Goal: Task Accomplishment & Management: Understand process/instructions

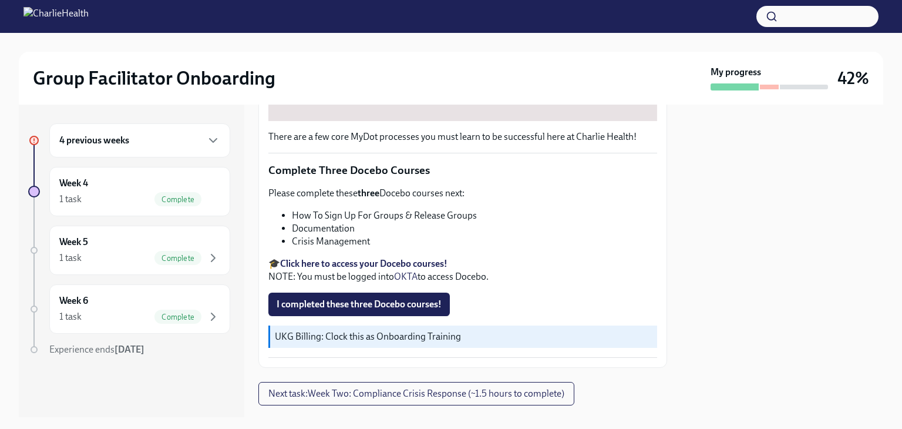
scroll to position [439, 0]
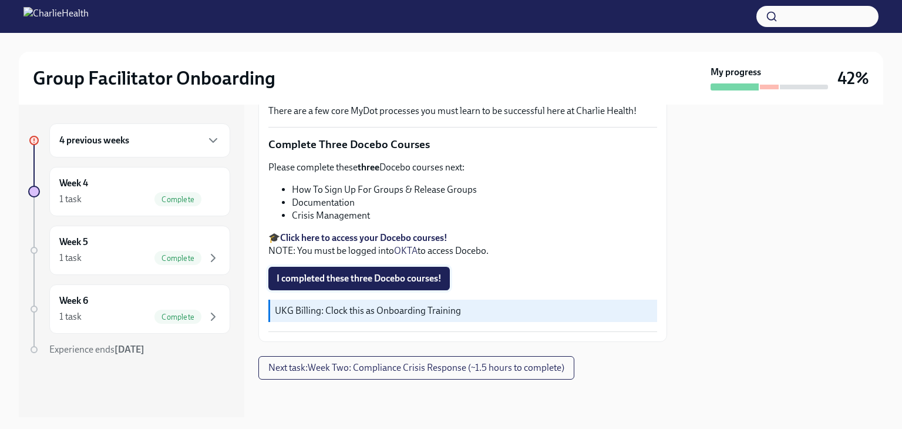
click at [344, 281] on span "I completed these three Docebo courses!" at bounding box center [359, 279] width 165 height 12
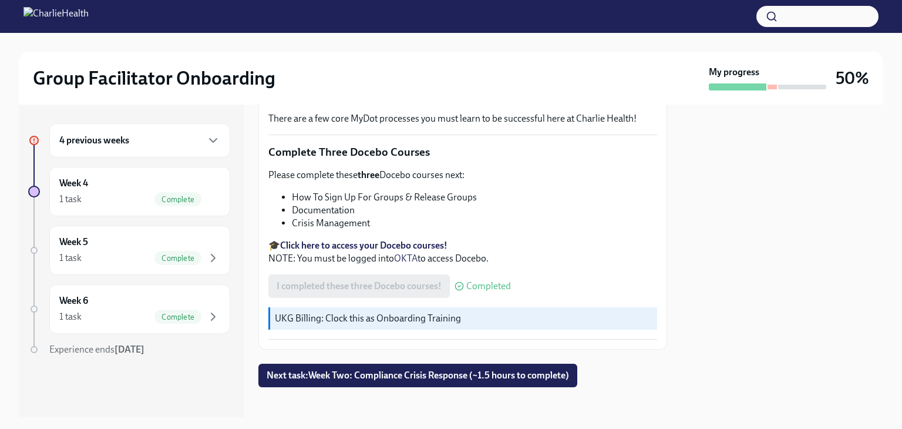
scroll to position [422, 0]
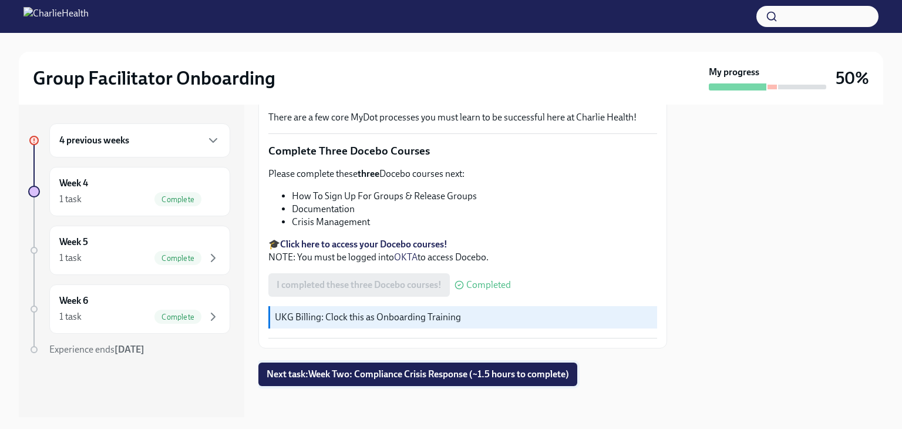
click at [439, 370] on span "Next task : Week Two: Compliance Crisis Response (~1.5 hours to complete)" at bounding box center [418, 374] width 303 height 12
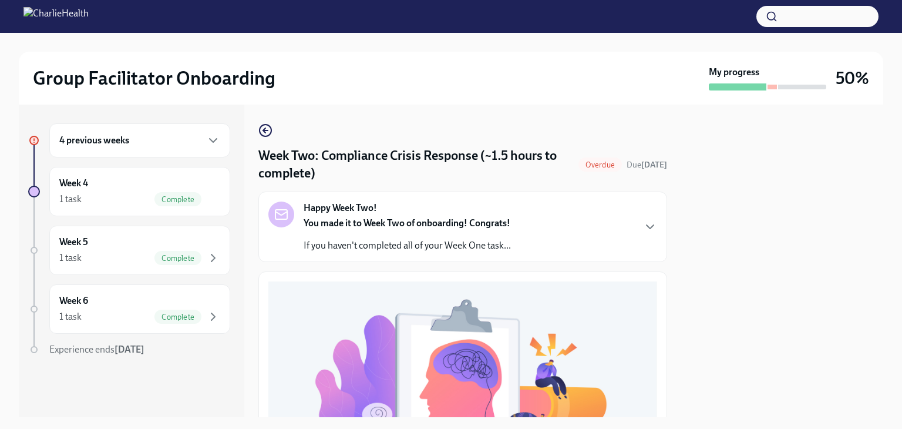
click at [590, 157] on div "Overdue" at bounding box center [600, 164] width 43 height 14
click at [589, 163] on span "Overdue" at bounding box center [600, 164] width 43 height 9
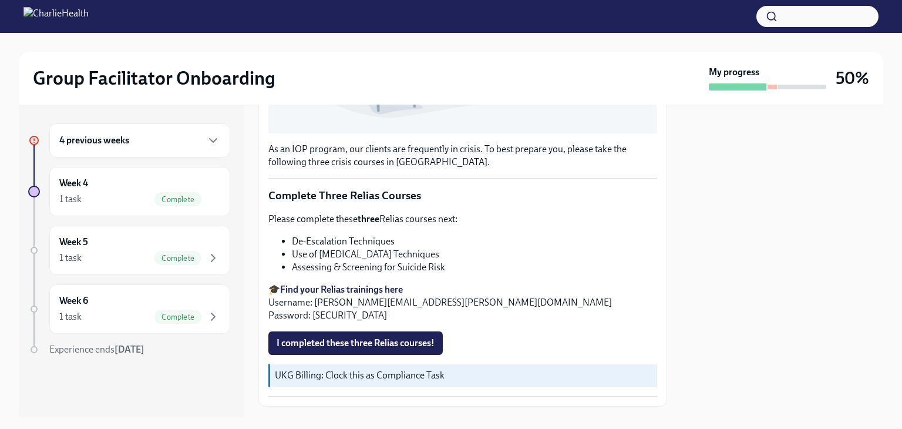
scroll to position [439, 0]
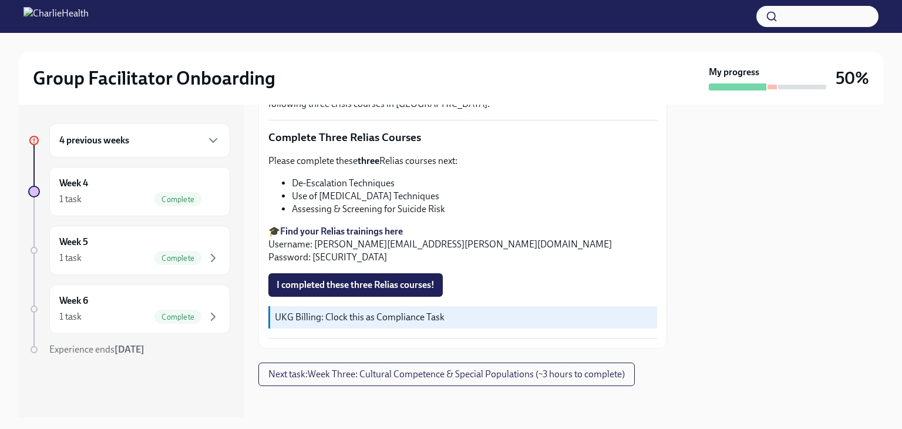
click at [110, 141] on h6 "4 previous weeks" at bounding box center [94, 140] width 70 height 13
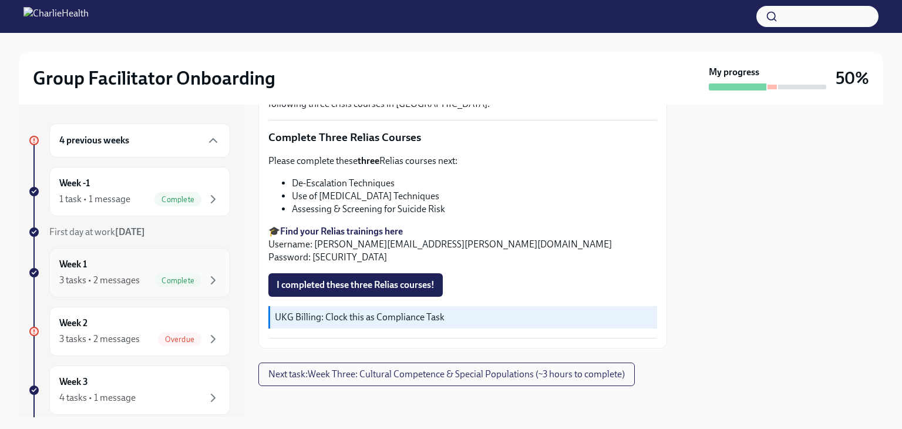
scroll to position [59, 0]
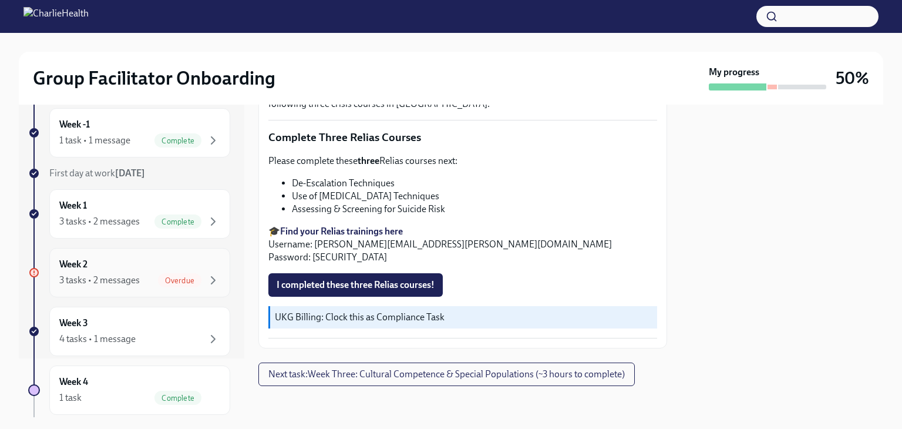
click at [158, 283] on span "Overdue" at bounding box center [179, 280] width 43 height 9
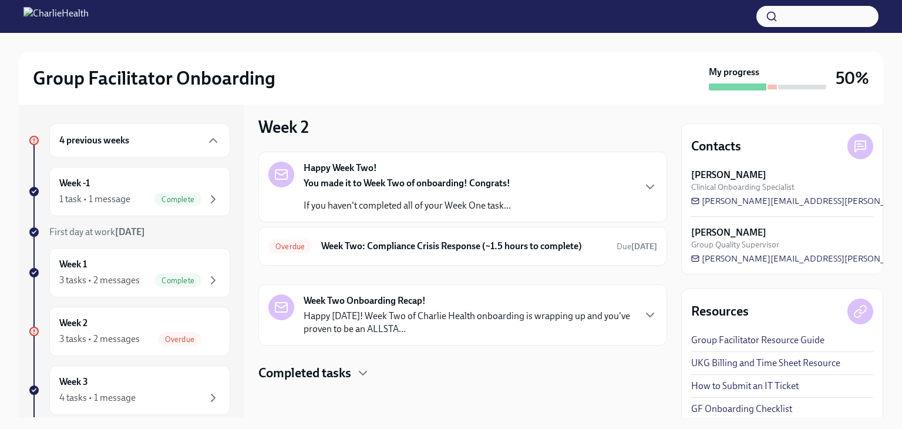
scroll to position [9, 0]
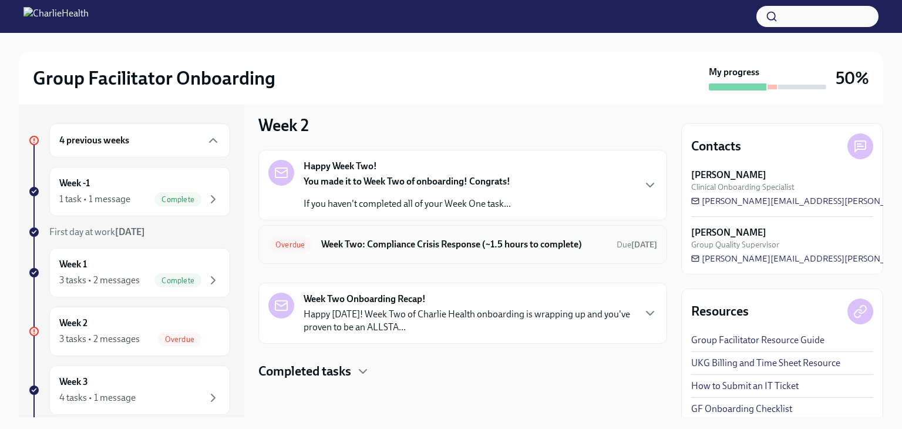
click at [516, 247] on h6 "Week Two: Compliance Crisis Response (~1.5 hours to complete)" at bounding box center [464, 244] width 286 height 13
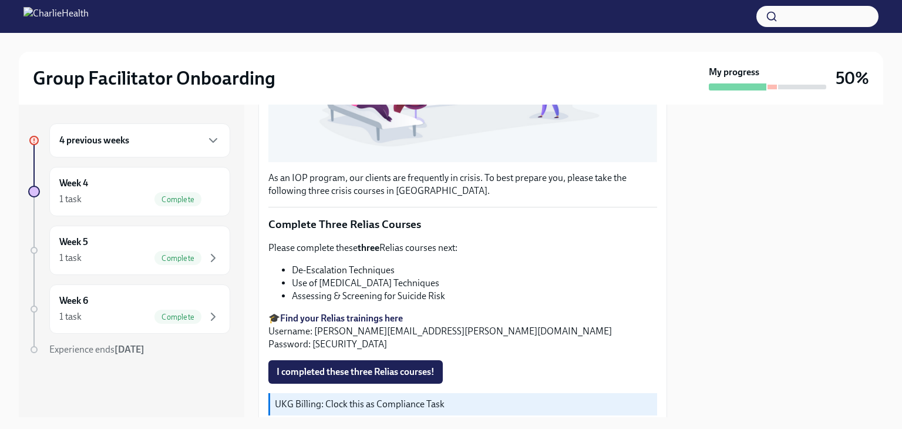
scroll to position [439, 0]
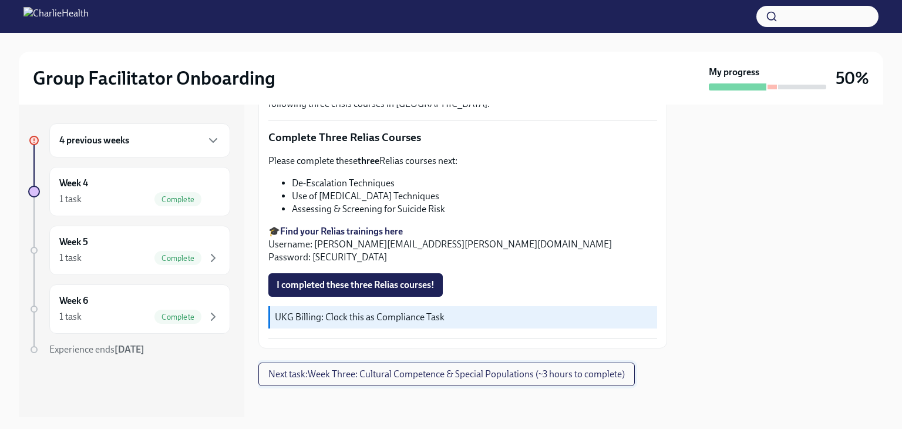
click at [555, 368] on span "Next task : Week Three: Cultural Competence & Special Populations (~3 hours to …" at bounding box center [446, 374] width 357 height 12
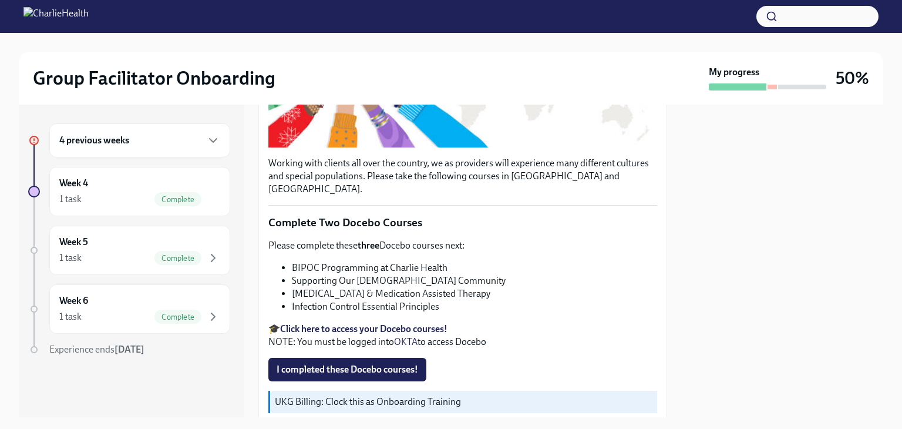
scroll to position [59, 0]
